Goal: Information Seeking & Learning: Learn about a topic

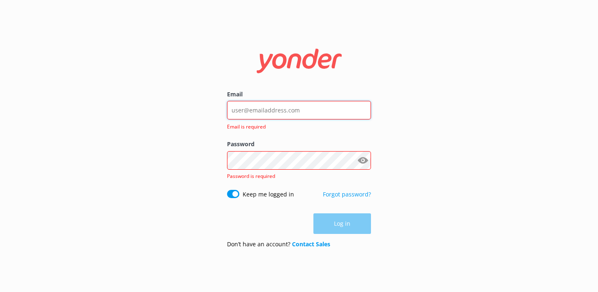
type input "[EMAIL_ADDRESS][DOMAIN_NAME]"
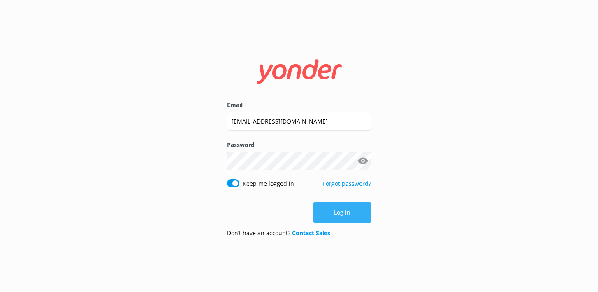
click at [358, 213] on button "Log in" at bounding box center [342, 212] width 58 height 21
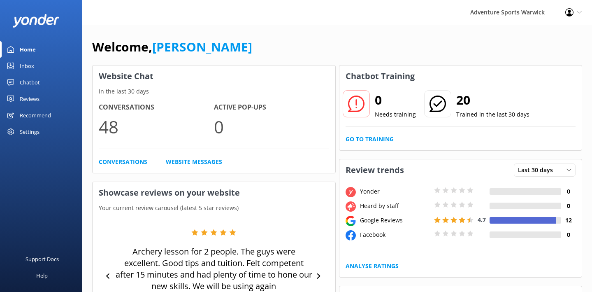
click at [399, 221] on div "Google Reviews" at bounding box center [395, 219] width 74 height 9
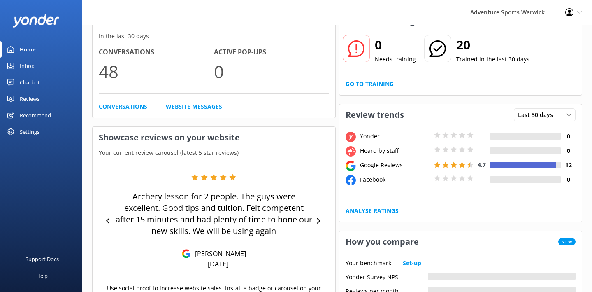
scroll to position [69, 0]
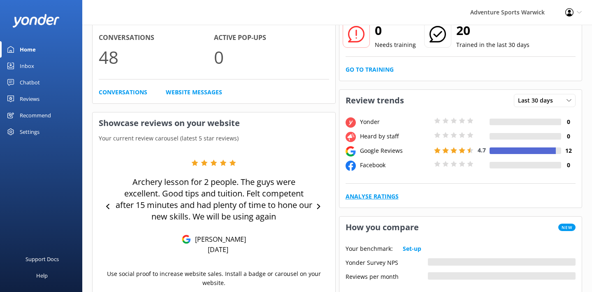
click at [375, 195] on link "Analyse Ratings" at bounding box center [371, 196] width 53 height 9
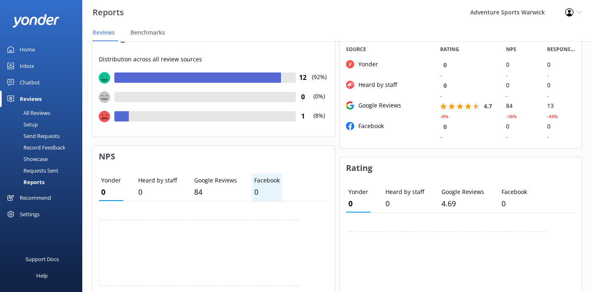
scroll to position [106, 0]
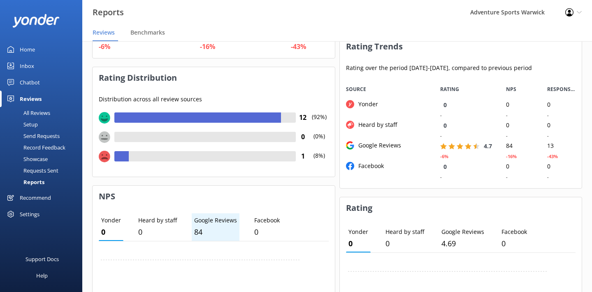
click at [224, 219] on p "Google Reviews" at bounding box center [215, 219] width 43 height 9
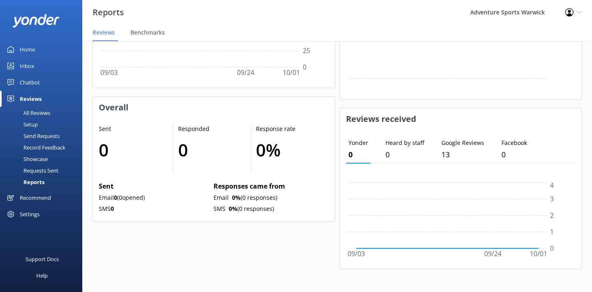
scroll to position [365, 0]
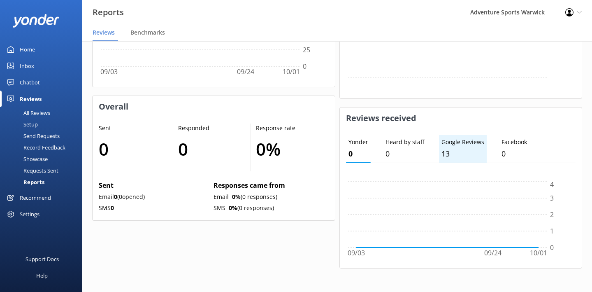
click at [449, 154] on p "13" at bounding box center [462, 154] width 43 height 12
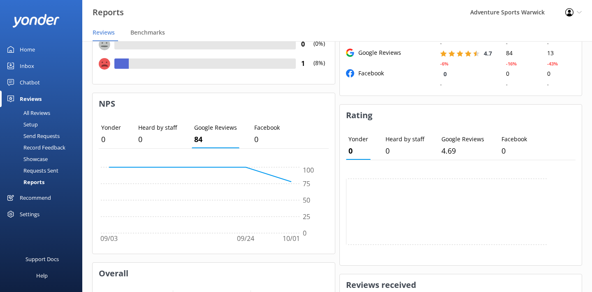
scroll to position [152, 0]
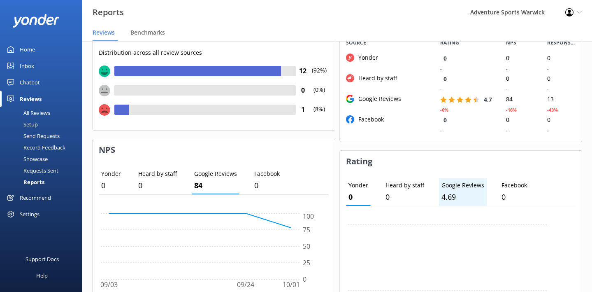
click at [447, 182] on p "Google Reviews" at bounding box center [462, 185] width 43 height 9
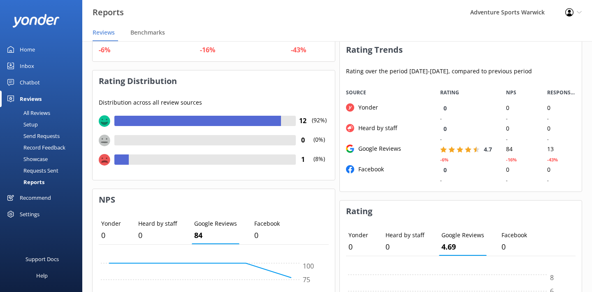
scroll to position [77, 0]
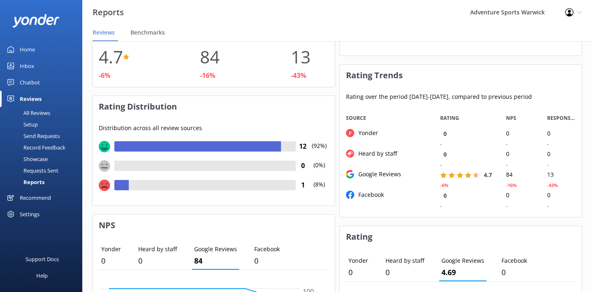
click at [449, 174] on use "grid" at bounding box center [451, 174] width 7 height 6
click at [385, 174] on div "Google Reviews" at bounding box center [377, 173] width 47 height 9
click at [347, 174] on use "grid" at bounding box center [350, 174] width 8 height 8
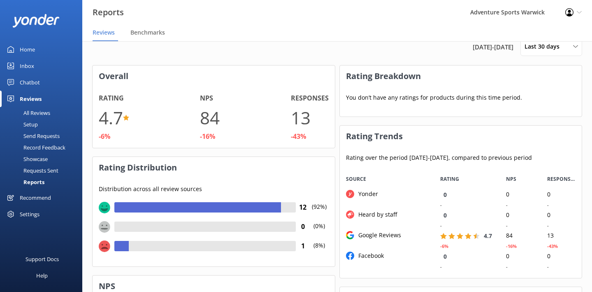
scroll to position [0, 0]
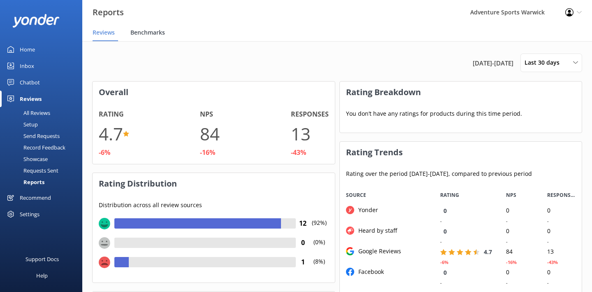
click at [141, 31] on span "Benchmarks" at bounding box center [147, 32] width 35 height 8
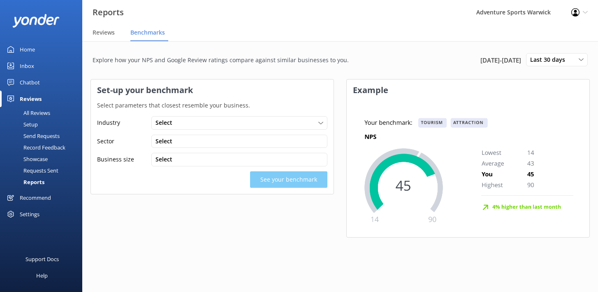
click at [39, 111] on div "All Reviews" at bounding box center [27, 113] width 45 height 12
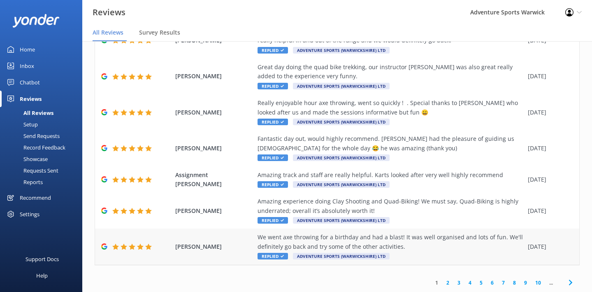
scroll to position [16, 0]
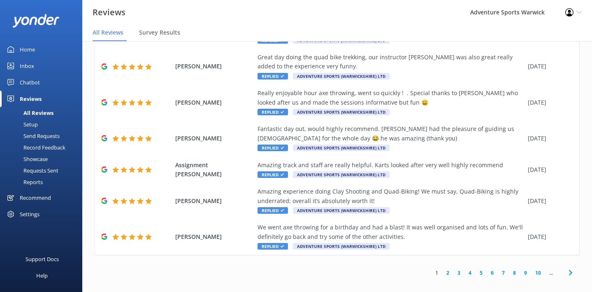
click at [566, 267] on icon at bounding box center [570, 272] width 10 height 10
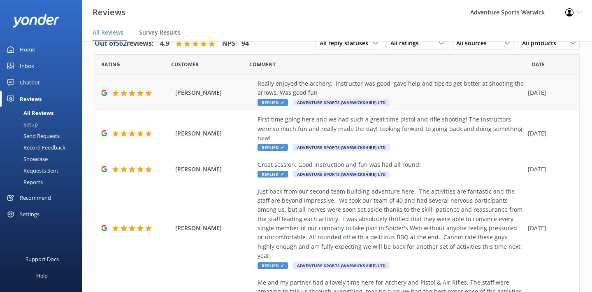
click at [283, 102] on icon at bounding box center [281, 102] width 3 height 3
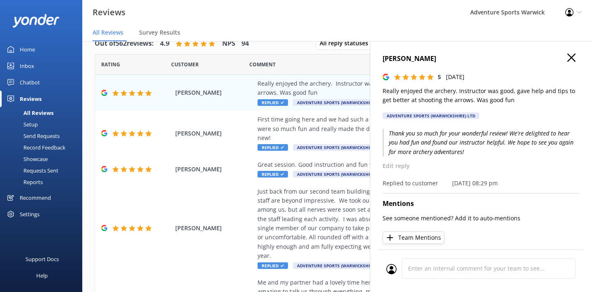
click at [567, 55] on icon "button" at bounding box center [571, 57] width 8 height 8
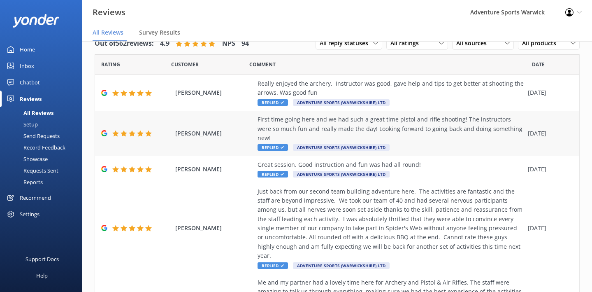
click at [282, 144] on span "Replied" at bounding box center [272, 147] width 30 height 7
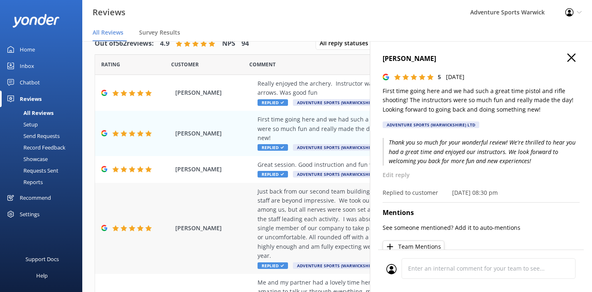
click at [226, 190] on div "[PERSON_NAME] Just back from our second team building adventure here. The activ…" at bounding box center [337, 228] width 484 height 91
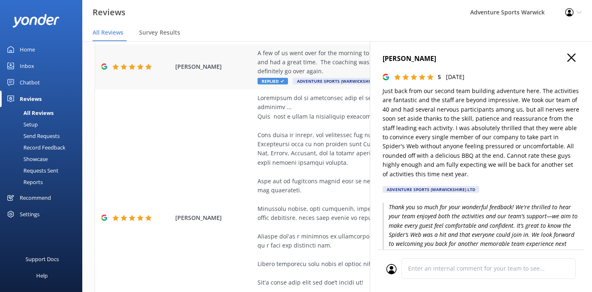
click at [175, 56] on div "[PERSON_NAME] A few of us went over for the morning to do some clay pigeon shoo…" at bounding box center [337, 66] width 484 height 45
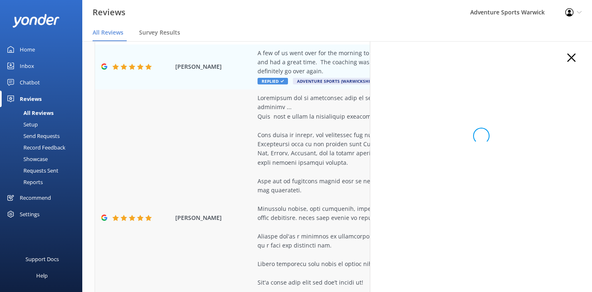
scroll to position [406, 0]
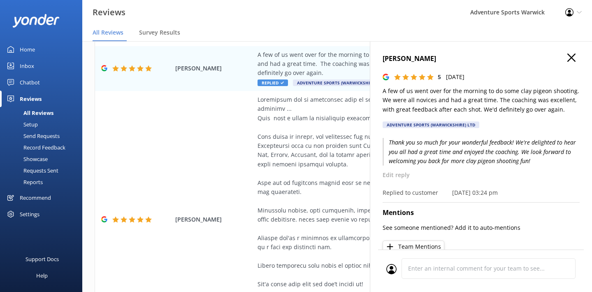
click at [113, 32] on span "All Reviews" at bounding box center [108, 32] width 31 height 8
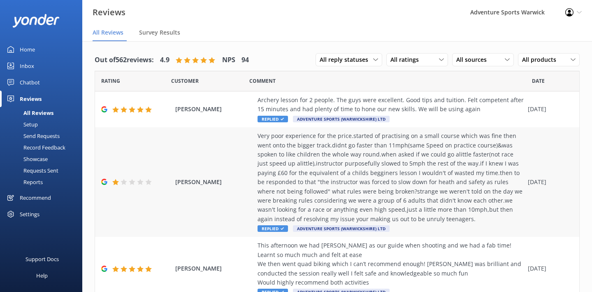
click at [280, 227] on icon at bounding box center [281, 228] width 3 height 3
